Goal: Information Seeking & Learning: Understand process/instructions

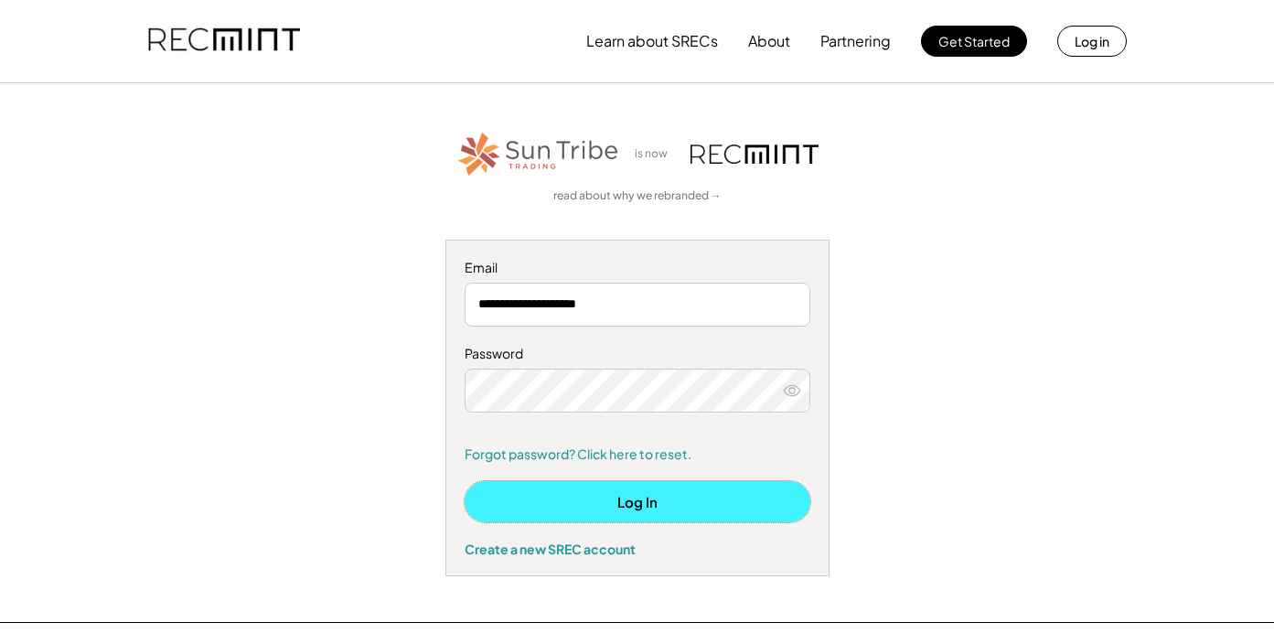
click at [557, 510] on button "Log In" at bounding box center [638, 501] width 346 height 41
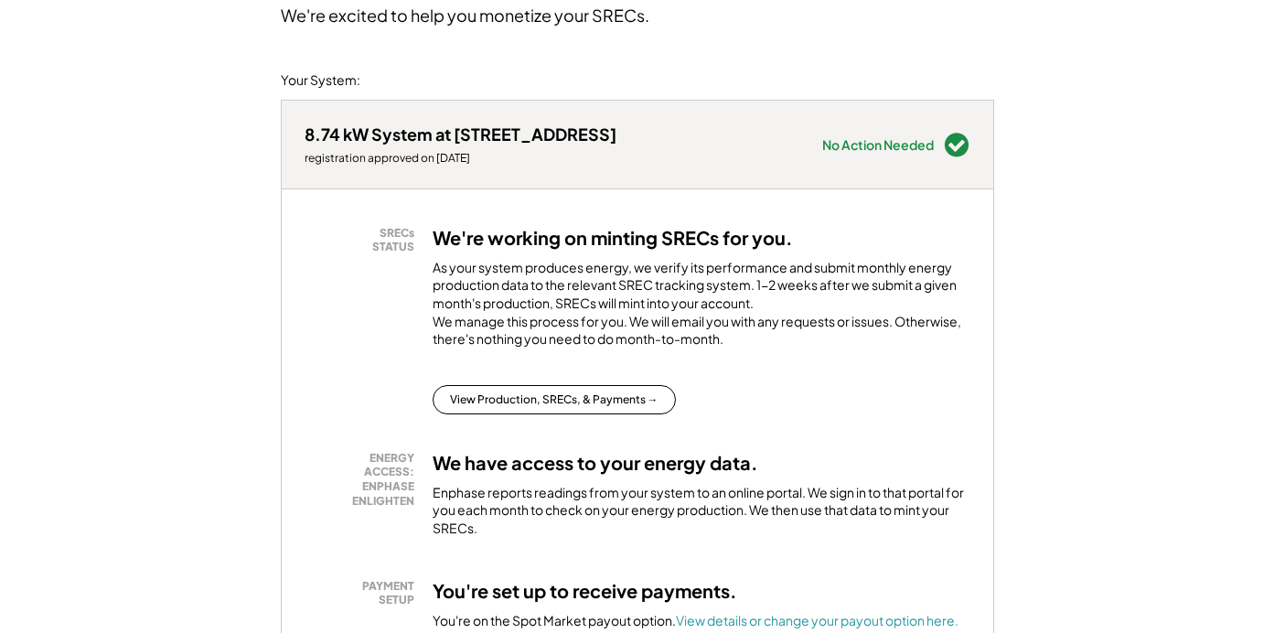
scroll to position [172, 0]
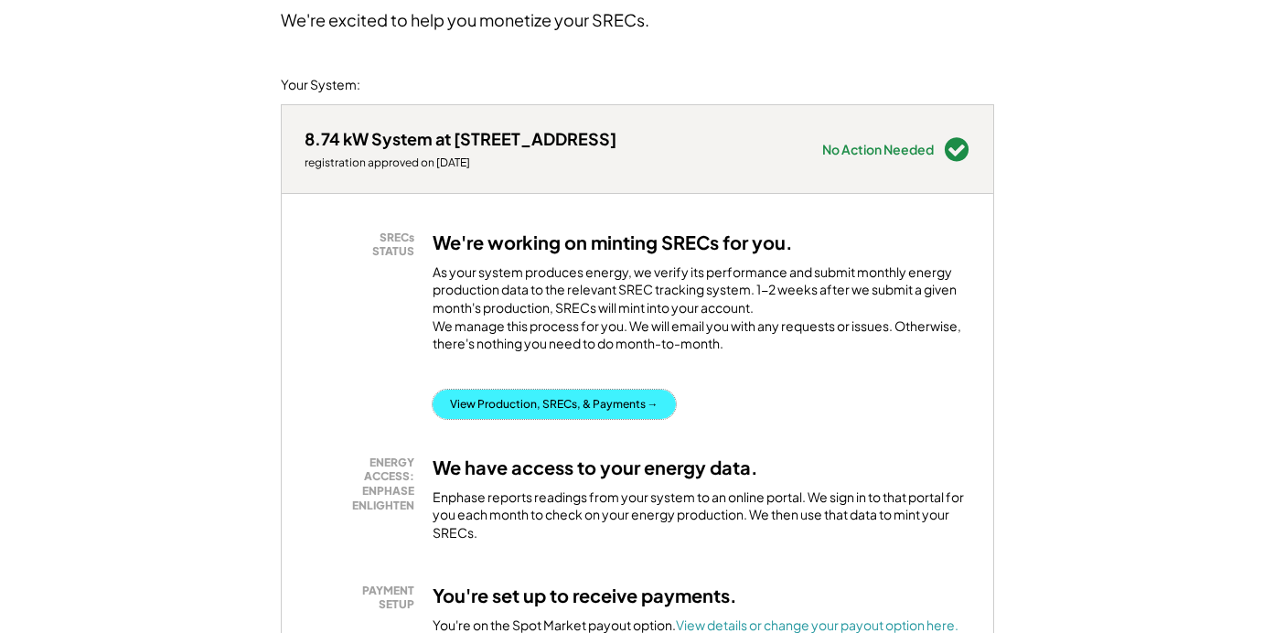
click at [564, 419] on button "View Production, SRECs, & Payments →" at bounding box center [554, 404] width 243 height 29
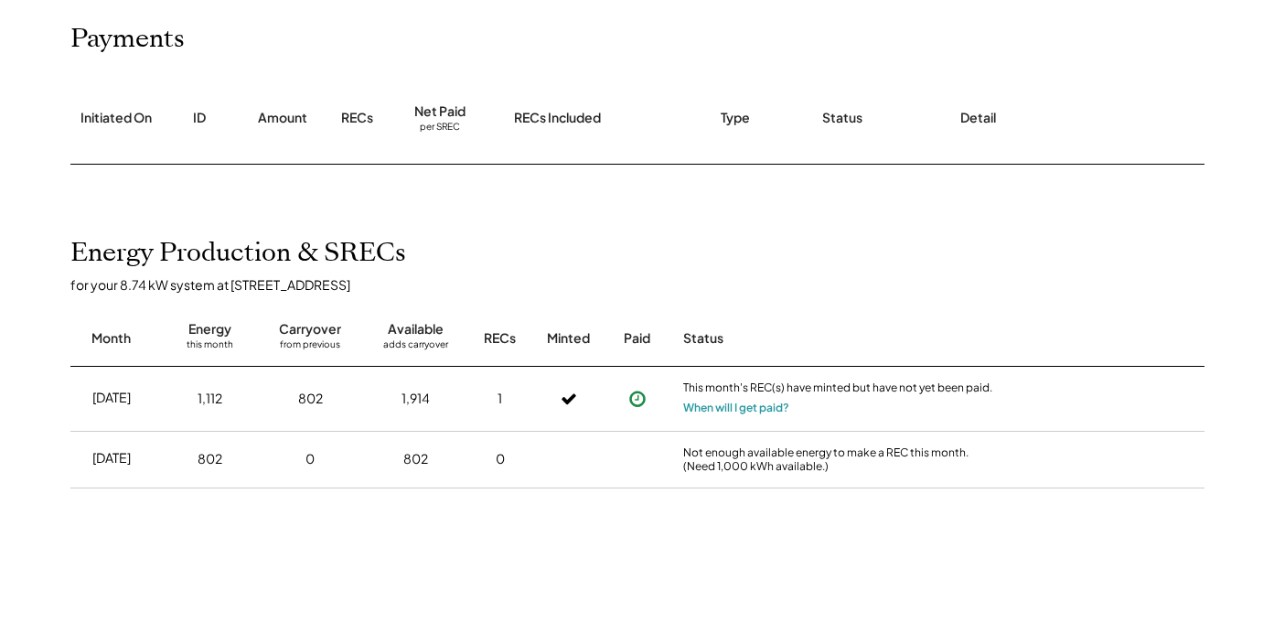
scroll to position [229, 0]
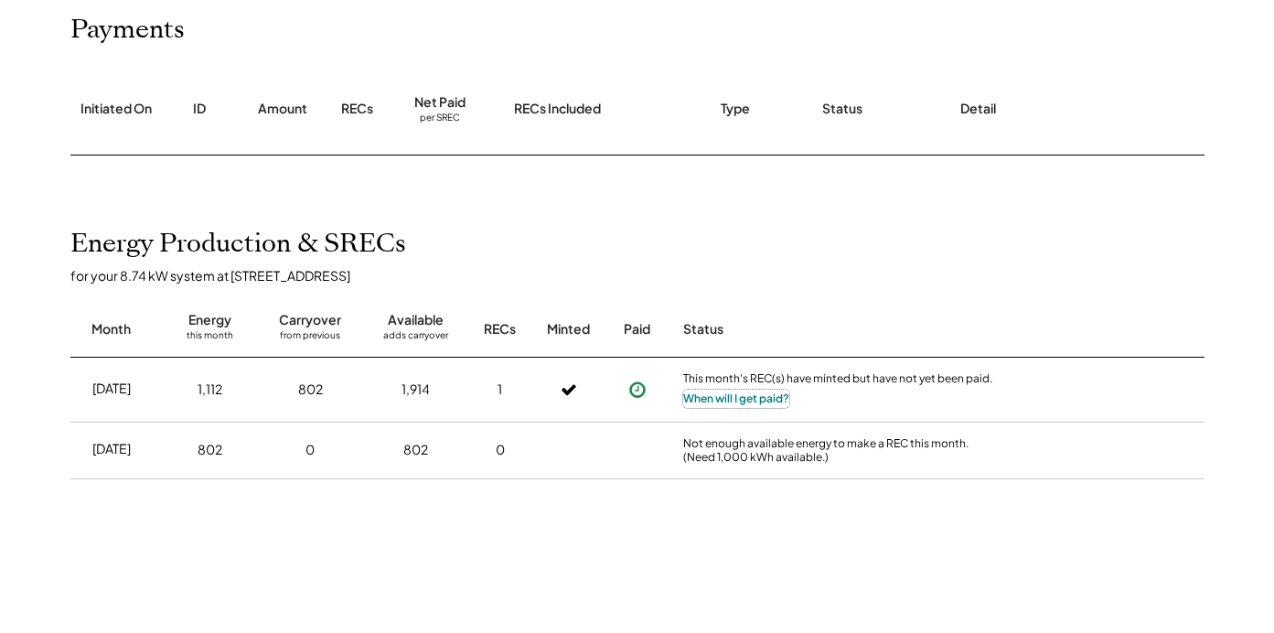
click at [717, 396] on button "When will I get paid?" at bounding box center [736, 399] width 106 height 18
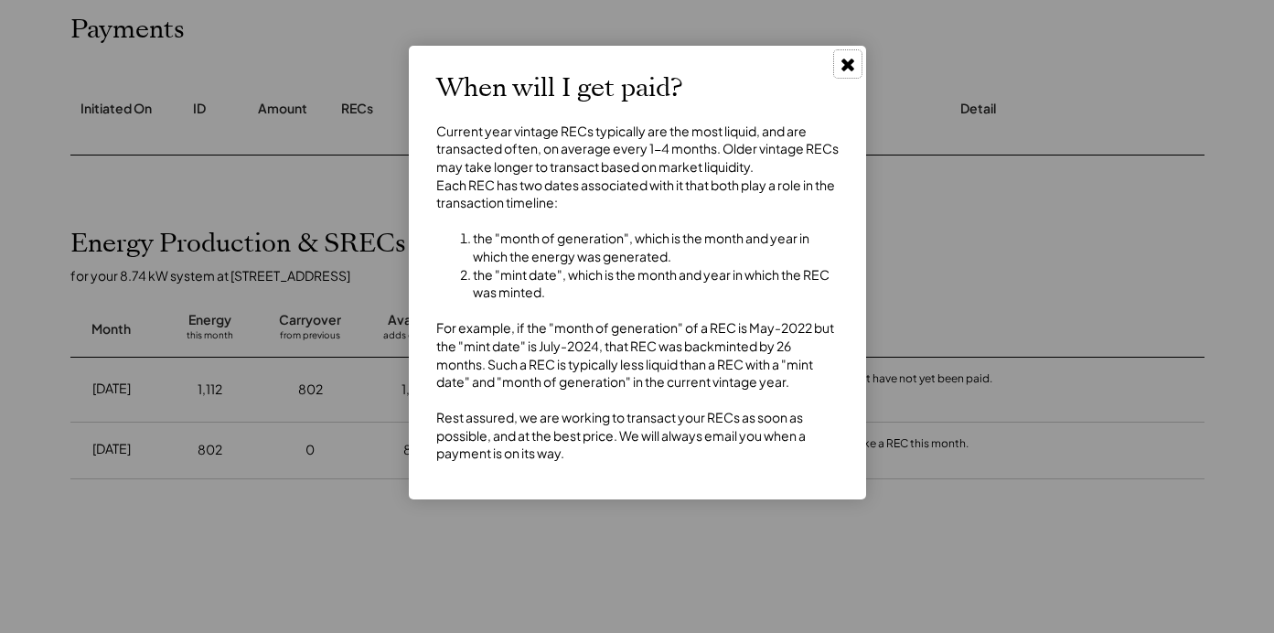
click at [849, 66] on use at bounding box center [848, 65] width 13 height 13
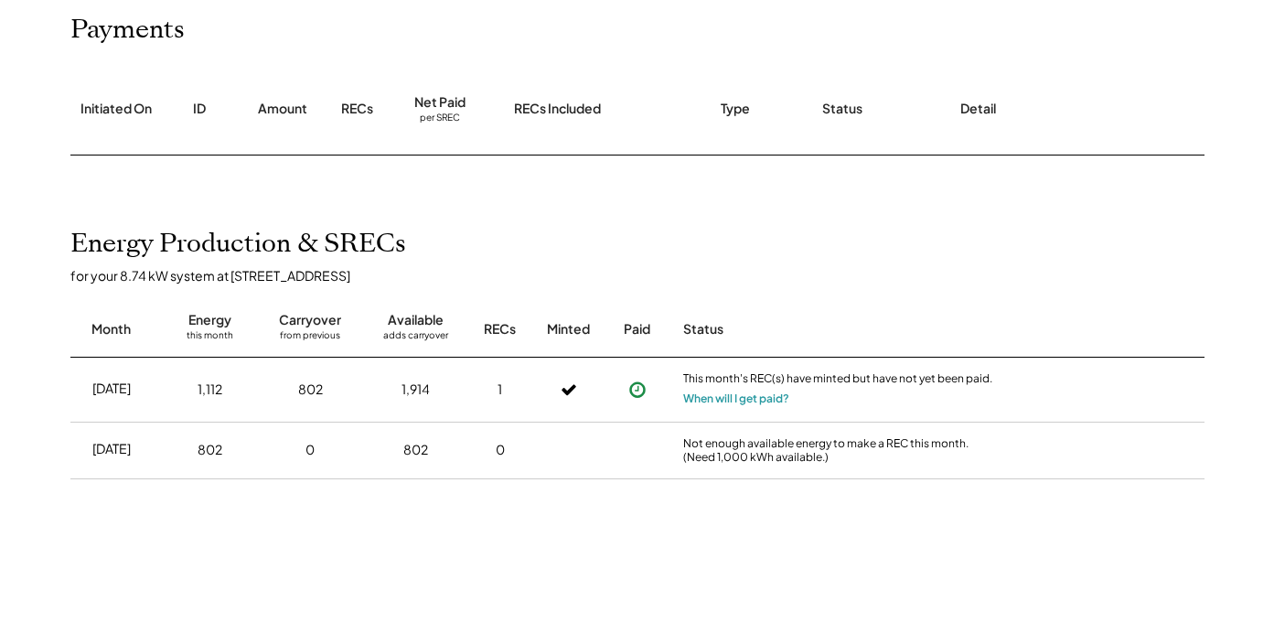
click at [639, 392] on icon at bounding box center [637, 390] width 18 height 18
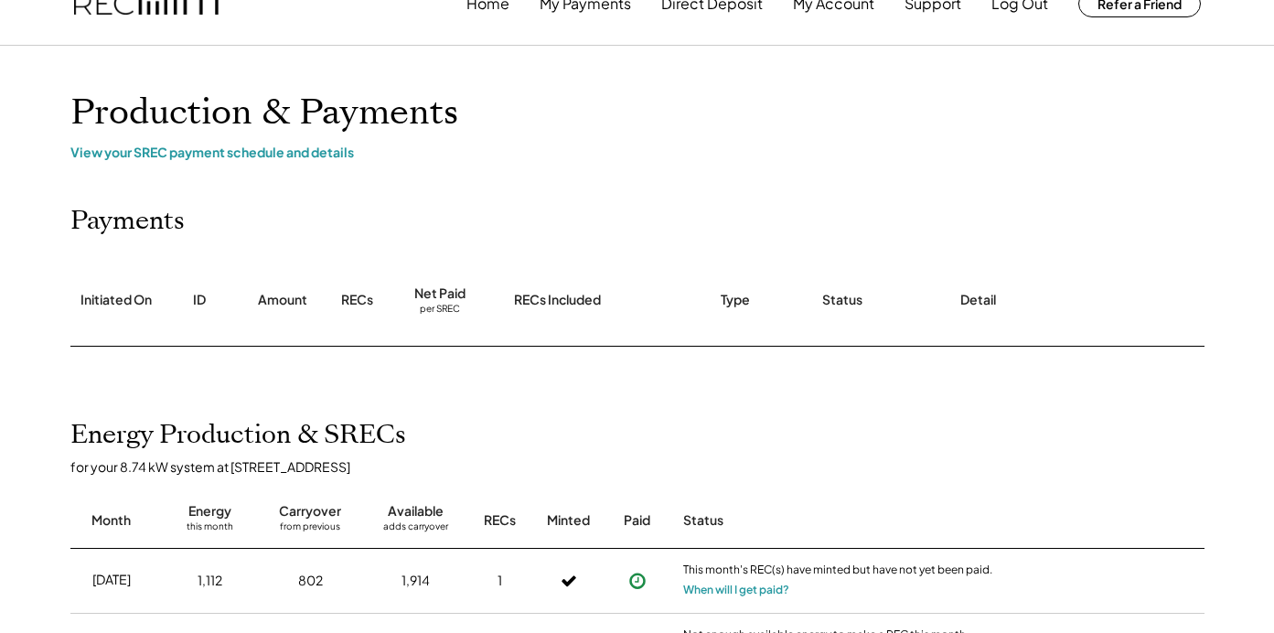
scroll to position [0, 0]
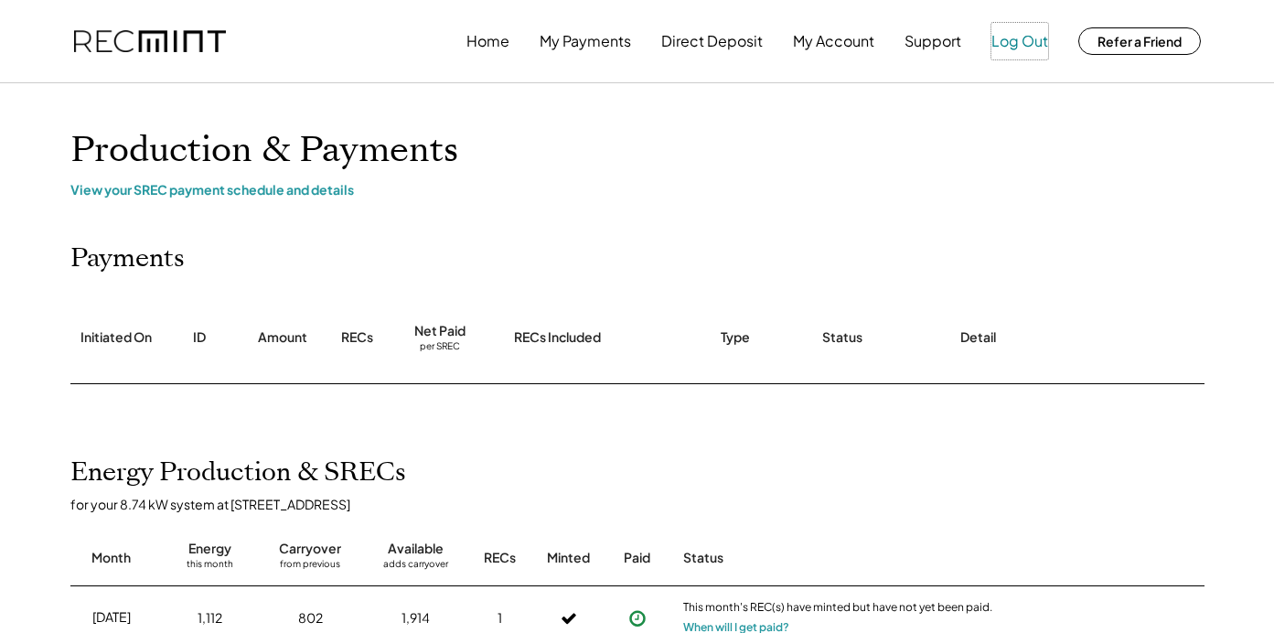
click at [1004, 46] on button "Log Out" at bounding box center [1020, 41] width 57 height 37
